Goal: Obtain resource: Obtain resource

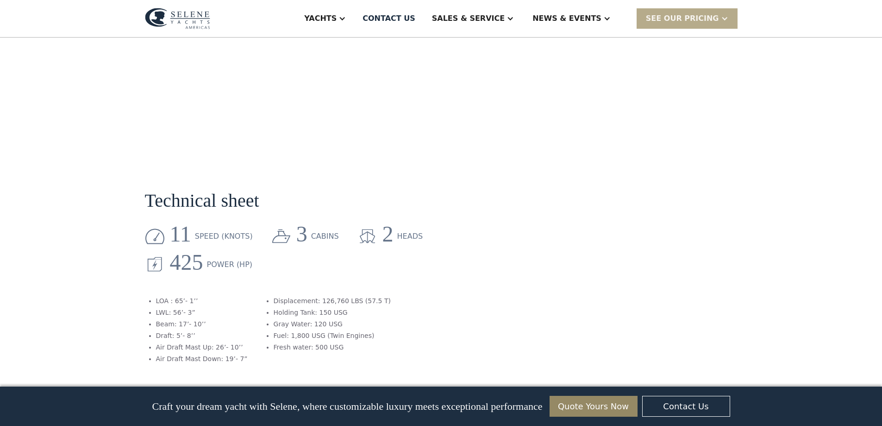
scroll to position [880, 0]
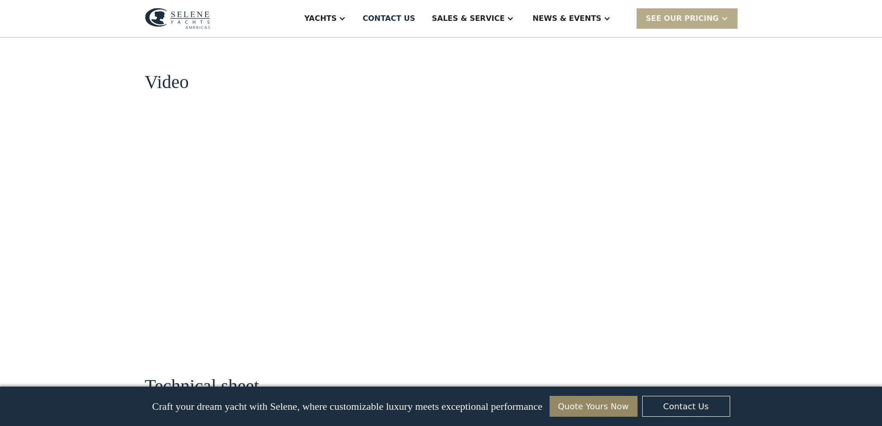
click at [76, 364] on div "No items found. No items found. Virtual Tour Long-Distance Trawler Yacht The Se…" at bounding box center [441, 251] width 882 height 1951
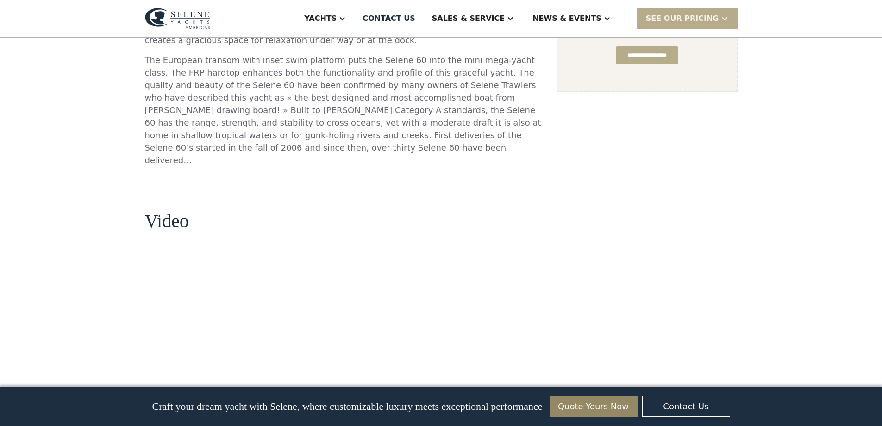
scroll to position [695, 0]
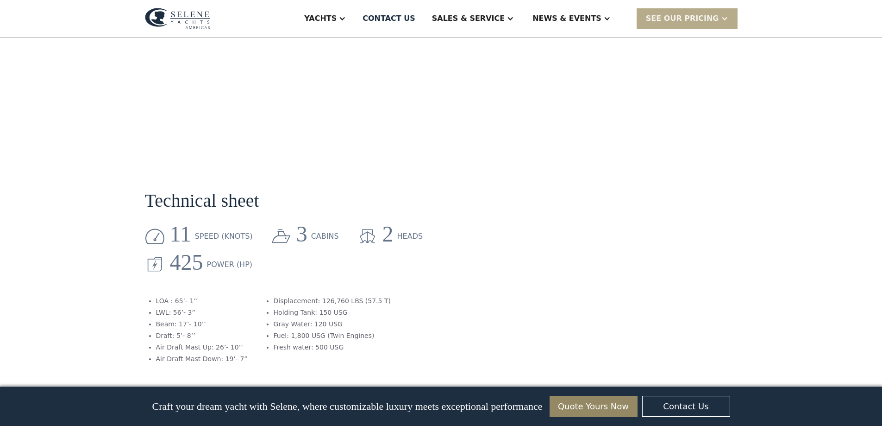
scroll to position [1112, 0]
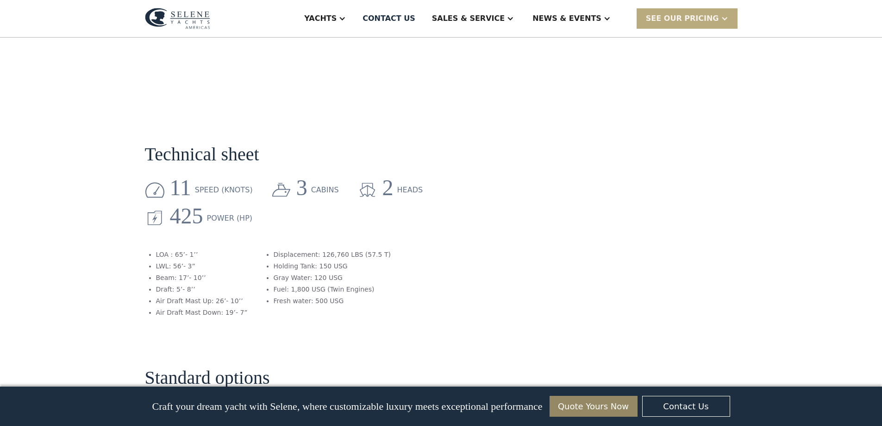
click at [690, 16] on div "SEE Our Pricing" at bounding box center [682, 18] width 73 height 11
click at [679, 41] on link "Get a PASSCODE" at bounding box center [699, 39] width 125 height 20
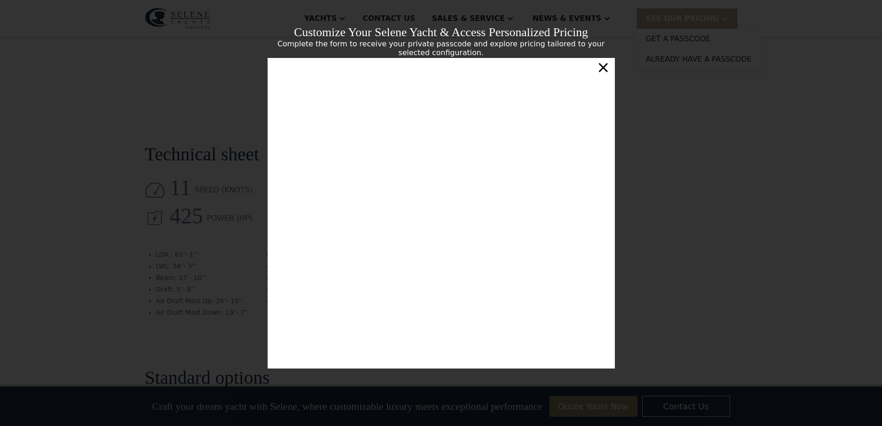
click at [603, 67] on div "×" at bounding box center [603, 67] width 13 height 19
